Goal: Task Accomplishment & Management: Manage account settings

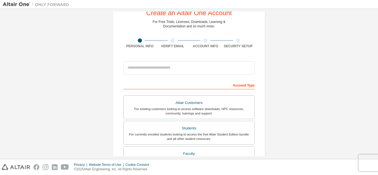
scroll to position [28, 0]
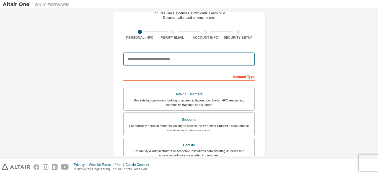
click at [172, 65] on input "email" at bounding box center [189, 59] width 131 height 13
type input "**********"
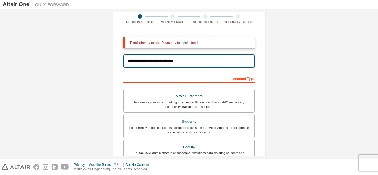
scroll to position [55, 0]
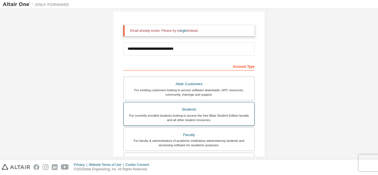
click at [205, 114] on div "For currently enrolled students looking to access the free Altair Student Editi…" at bounding box center [189, 118] width 124 height 9
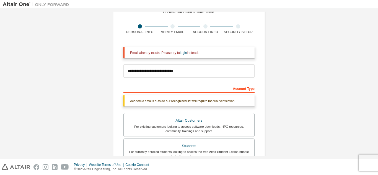
scroll to position [28, 0]
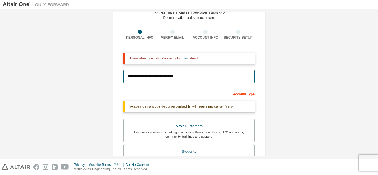
click at [151, 82] on input "**********" at bounding box center [189, 76] width 131 height 13
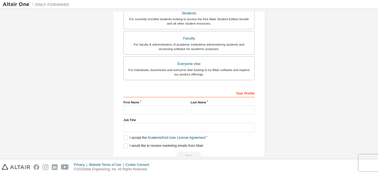
scroll to position [180, 0]
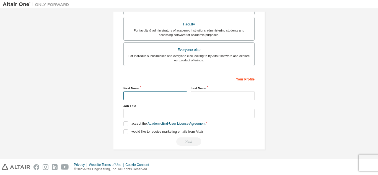
click at [132, 96] on input "text" at bounding box center [156, 95] width 64 height 9
type input "*******"
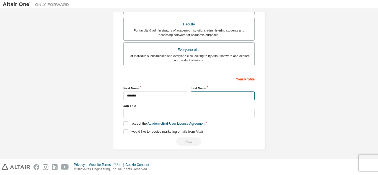
click at [198, 94] on input "text" at bounding box center [223, 95] width 64 height 9
type input "*******"
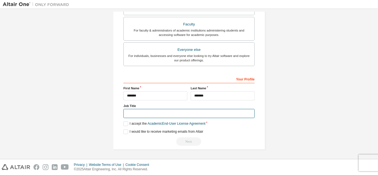
click at [157, 110] on input "text" at bounding box center [189, 113] width 131 height 9
type input "**********"
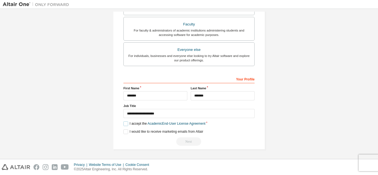
click at [124, 124] on label "I accept the Academic End-User License Agreement" at bounding box center [165, 124] width 82 height 5
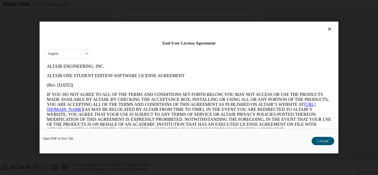
scroll to position [0, 0]
click at [328, 139] on button "I Accept" at bounding box center [323, 141] width 23 height 8
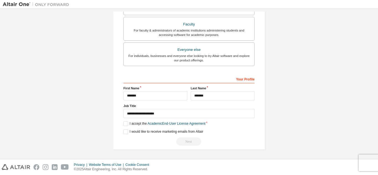
click at [188, 138] on div "Next" at bounding box center [189, 142] width 131 height 8
click at [189, 139] on div "Next" at bounding box center [189, 142] width 131 height 8
click at [126, 130] on label "I would like to receive marketing emails from Altair" at bounding box center [164, 132] width 80 height 5
click at [189, 139] on div "Next" at bounding box center [189, 142] width 131 height 8
click at [125, 132] on label "I would like to receive marketing emails from Altair" at bounding box center [164, 132] width 80 height 5
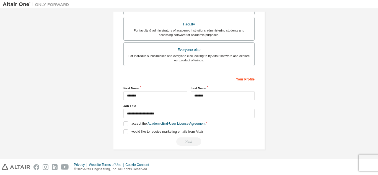
click at [251, 79] on div "Your Profile" at bounding box center [189, 78] width 131 height 9
click at [212, 79] on div "Your Profile" at bounding box center [189, 78] width 131 height 9
drag, startPoint x: 235, startPoint y: 80, endPoint x: 239, endPoint y: 80, distance: 3.9
click at [238, 80] on div "Your Profile" at bounding box center [189, 78] width 131 height 9
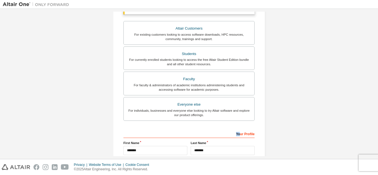
scroll to position [125, 0]
click at [245, 134] on div "Your Profile" at bounding box center [189, 134] width 131 height 9
click at [227, 64] on div "For currently enrolled students looking to access the free Altair Student Editi…" at bounding box center [189, 62] width 124 height 9
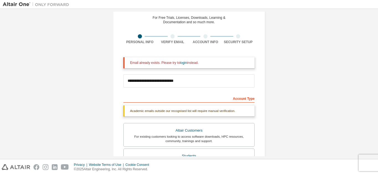
scroll to position [14, 0]
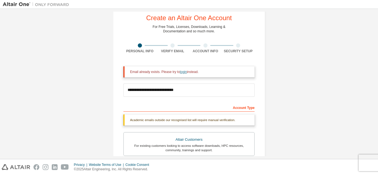
click at [185, 71] on link "login" at bounding box center [183, 72] width 7 height 4
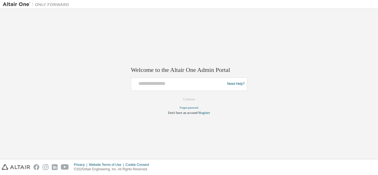
click at [168, 88] on div at bounding box center [178, 84] width 91 height 11
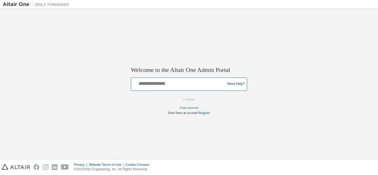
click at [166, 85] on input "text" at bounding box center [178, 83] width 91 height 8
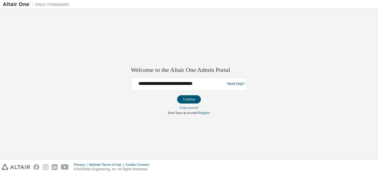
click at [184, 88] on div "**********" at bounding box center [178, 84] width 91 height 11
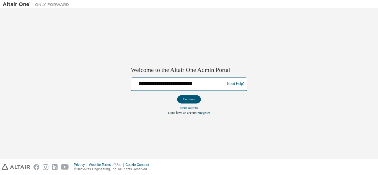
click at [176, 86] on input "**********" at bounding box center [178, 83] width 91 height 8
type input "**********"
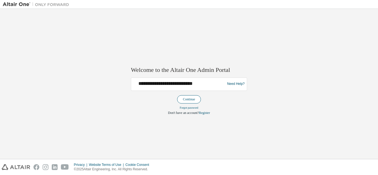
click at [190, 96] on button "Continue" at bounding box center [189, 99] width 24 height 8
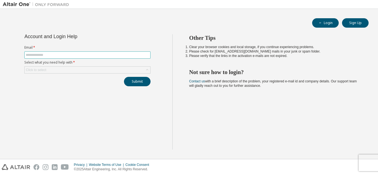
click at [62, 56] on input "text" at bounding box center [88, 55] width 124 height 4
type input "**********"
click at [65, 68] on div "Click to select" at bounding box center [88, 70] width 126 height 7
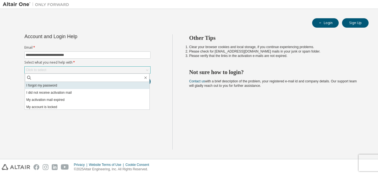
click at [63, 85] on li "I forgot my password" at bounding box center [87, 85] width 125 height 7
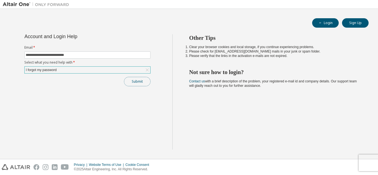
click at [136, 83] on button "Submit" at bounding box center [137, 81] width 27 height 9
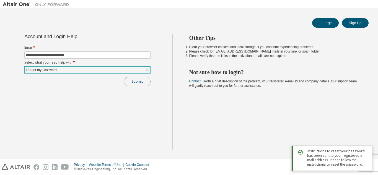
click at [138, 84] on button "Submit" at bounding box center [137, 81] width 27 height 9
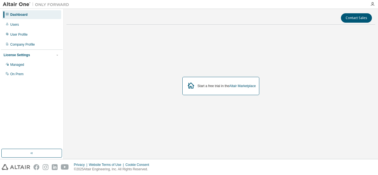
click at [375, 4] on div at bounding box center [372, 4] width 11 height 4
click at [374, 3] on icon "button" at bounding box center [373, 4] width 4 height 4
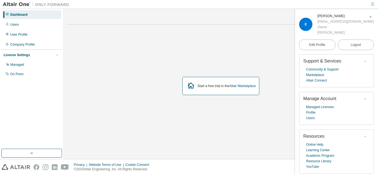
click at [268, 66] on div "Start a free trial in the Altair Marketplace" at bounding box center [220, 86] width 309 height 114
click at [372, 18] on icon "button" at bounding box center [370, 16] width 3 height 3
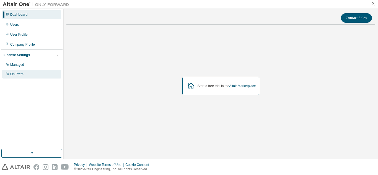
click at [25, 74] on div "On Prem" at bounding box center [31, 74] width 59 height 9
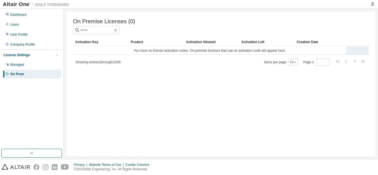
click at [97, 50] on td "You have no license activation codes. On-premise licenses that use an activatio…" at bounding box center [210, 51] width 274 height 8
click at [92, 53] on td "You have no license activation codes. On-premise licenses that use an activatio…" at bounding box center [210, 51] width 274 height 8
click at [89, 43] on div "Activation Key" at bounding box center [100, 42] width 51 height 9
click at [94, 66] on div "Showing entries 1 through 10 of 0 Items per page 10 Page n. *" at bounding box center [221, 62] width 296 height 8
drag, startPoint x: 94, startPoint y: 63, endPoint x: 111, endPoint y: 65, distance: 17.2
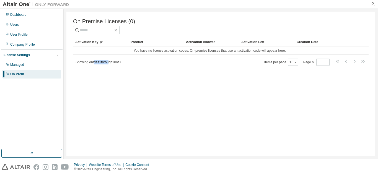
click at [110, 64] on span "Showing entries 1 through 10 of 0" at bounding box center [98, 62] width 45 height 4
click at [199, 43] on div "Activation Allowed" at bounding box center [211, 42] width 51 height 9
click at [99, 29] on input "text" at bounding box center [96, 30] width 33 height 6
click at [29, 63] on div "Managed" at bounding box center [31, 64] width 59 height 9
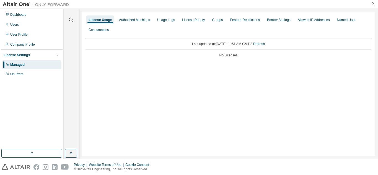
drag, startPoint x: 243, startPoint y: 56, endPoint x: 250, endPoint y: 56, distance: 6.9
click at [250, 56] on div "No Licenses" at bounding box center [228, 55] width 287 height 4
drag, startPoint x: 219, startPoint y: 44, endPoint x: 261, endPoint y: 44, distance: 42.4
click at [261, 44] on div "Last updated at: [DATE] 11:51 AM GMT-3 Refresh" at bounding box center [228, 44] width 287 height 12
click at [186, 18] on div "License Priority" at bounding box center [193, 20] width 23 height 4
